Goal: Information Seeking & Learning: Check status

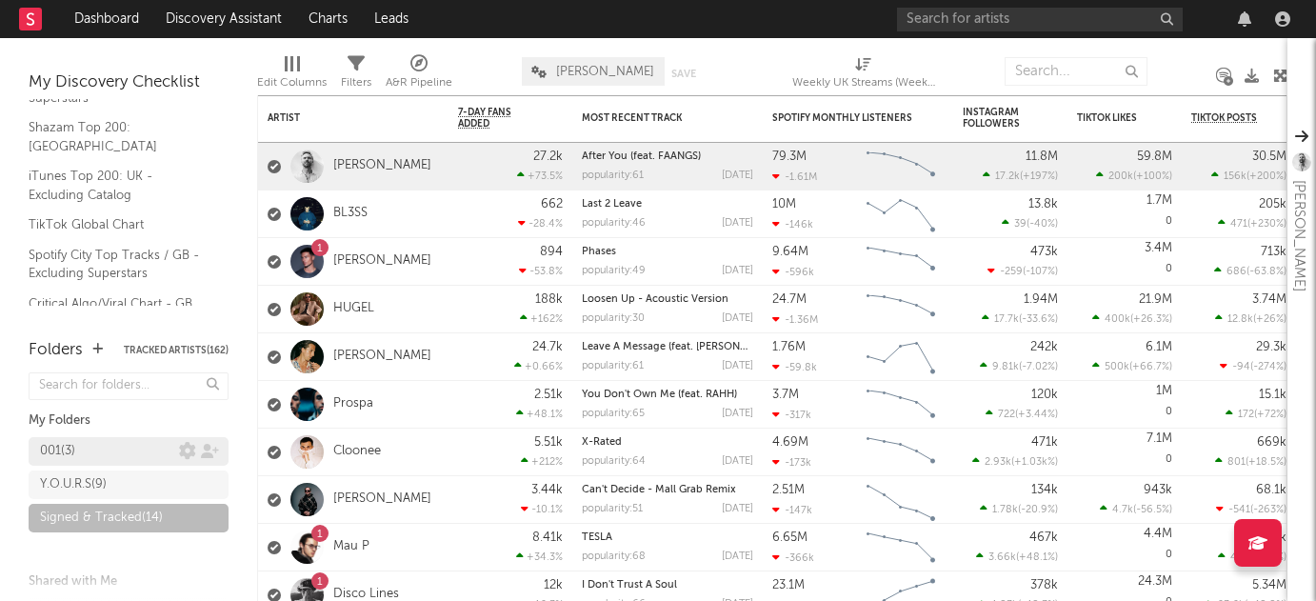
click at [108, 441] on div "001 ( 3 )" at bounding box center [109, 451] width 139 height 23
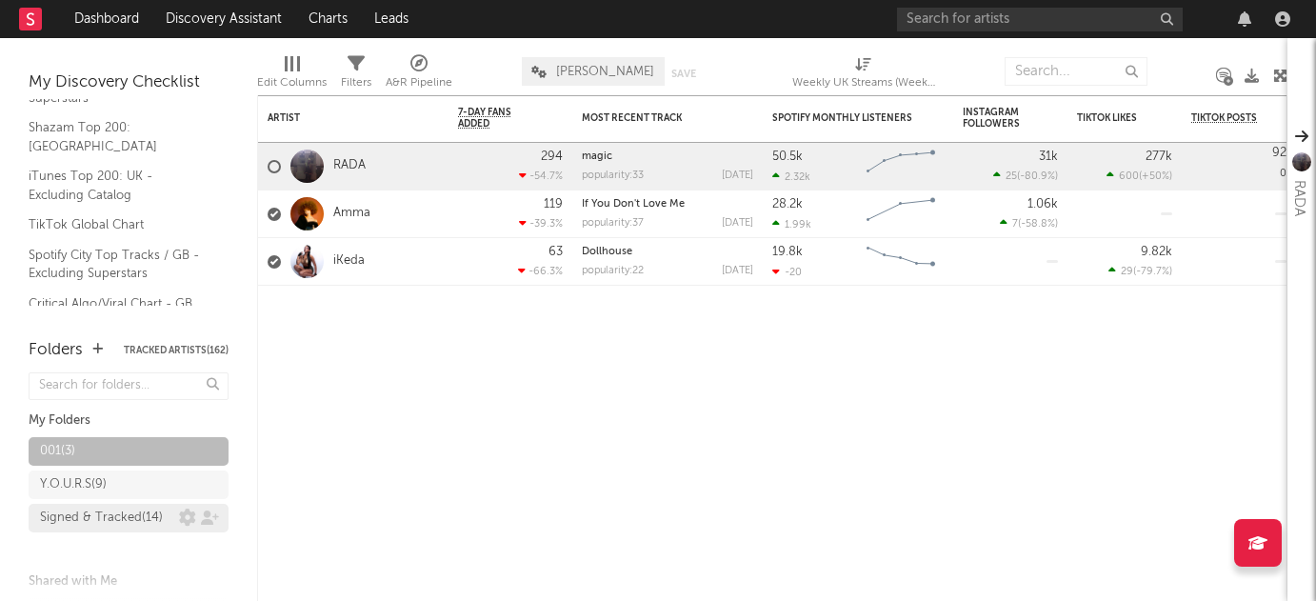
click at [125, 515] on div "Signed & Tracked ( 14 )" at bounding box center [101, 518] width 123 height 23
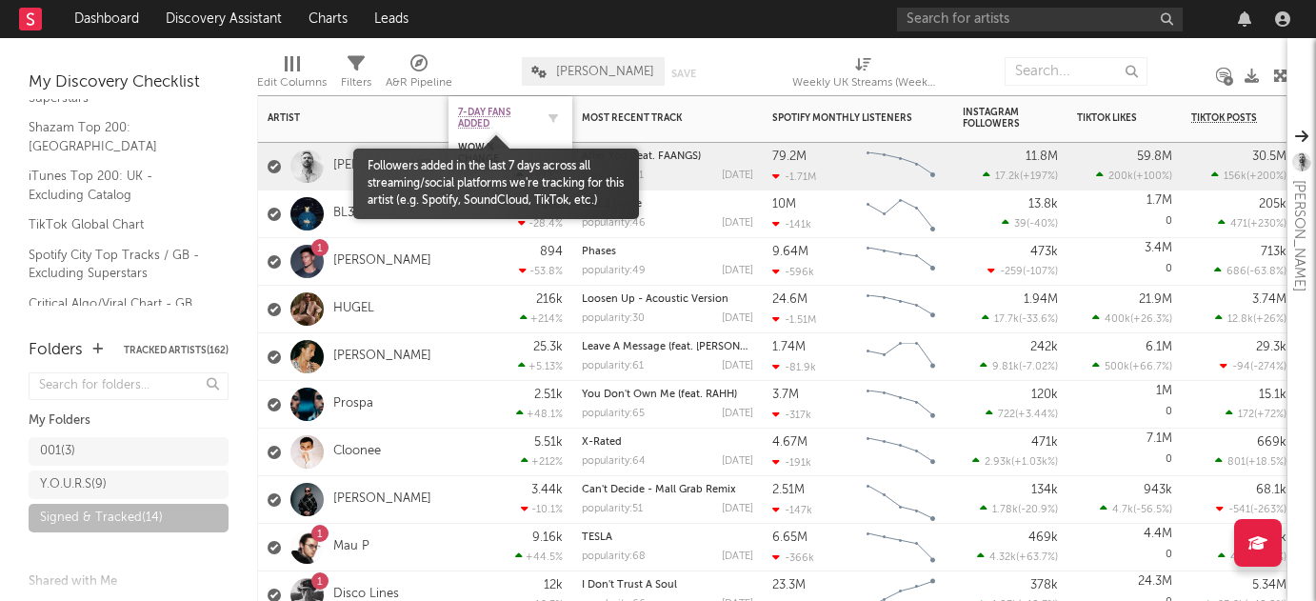
click at [477, 117] on span "7-Day Fans Added" at bounding box center [496, 118] width 76 height 23
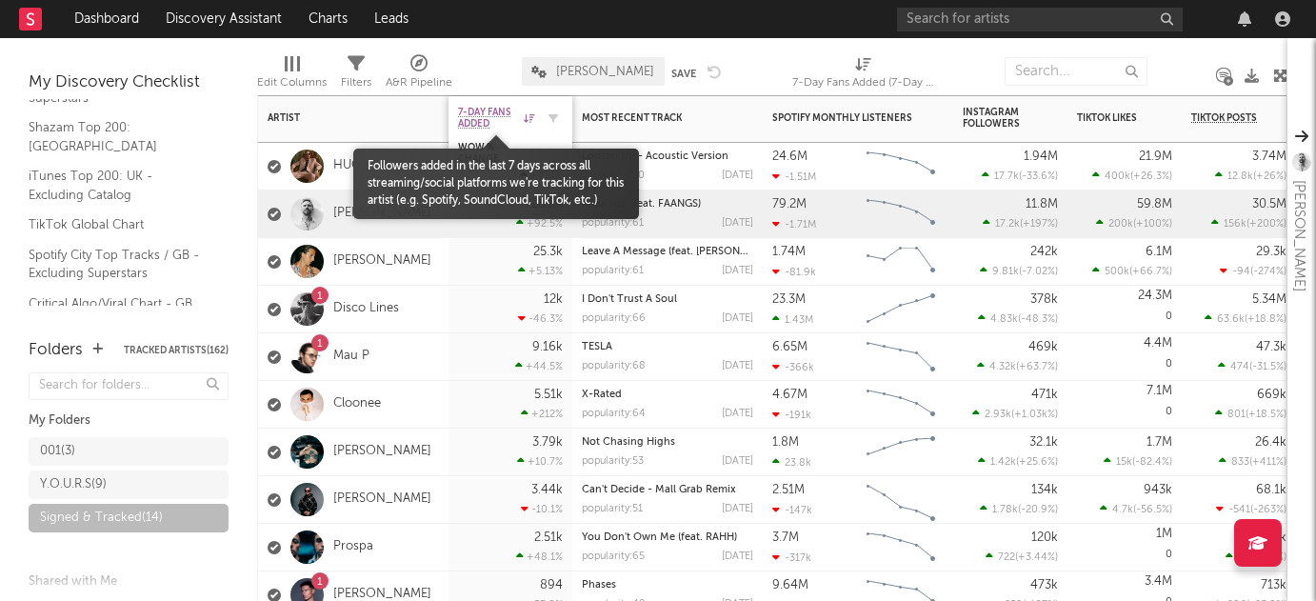
click at [477, 117] on span "7-Day Fans Added" at bounding box center [488, 118] width 61 height 23
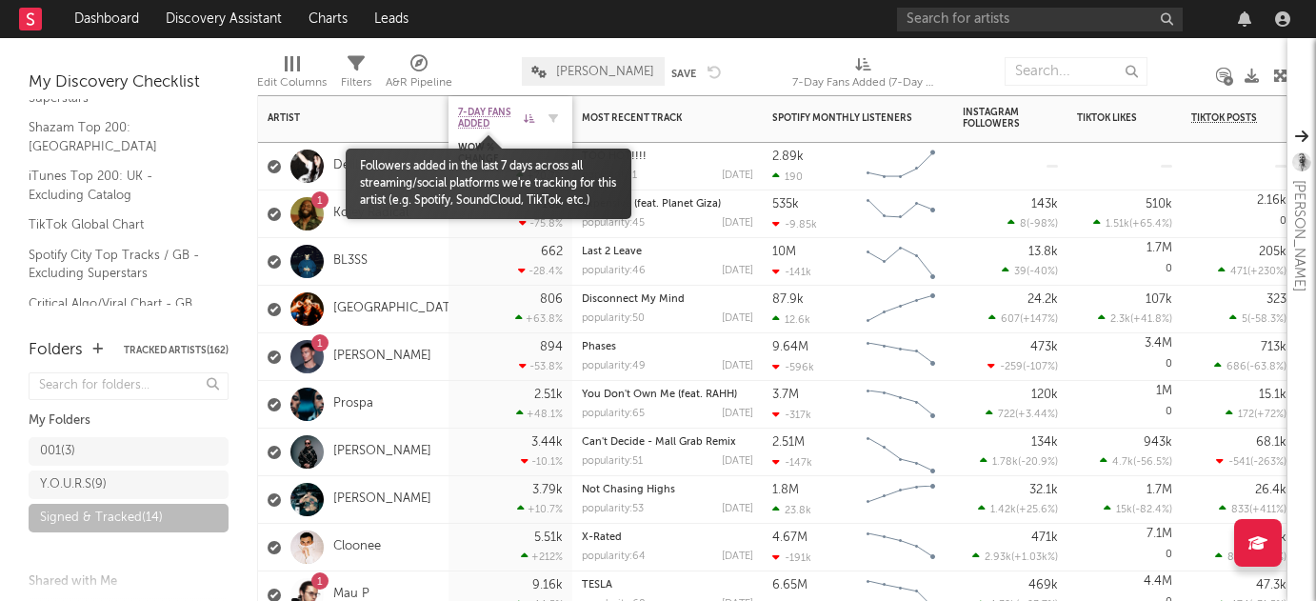
click at [489, 111] on span "7-Day Fans Added" at bounding box center [488, 118] width 61 height 23
